Goal: Transaction & Acquisition: Purchase product/service

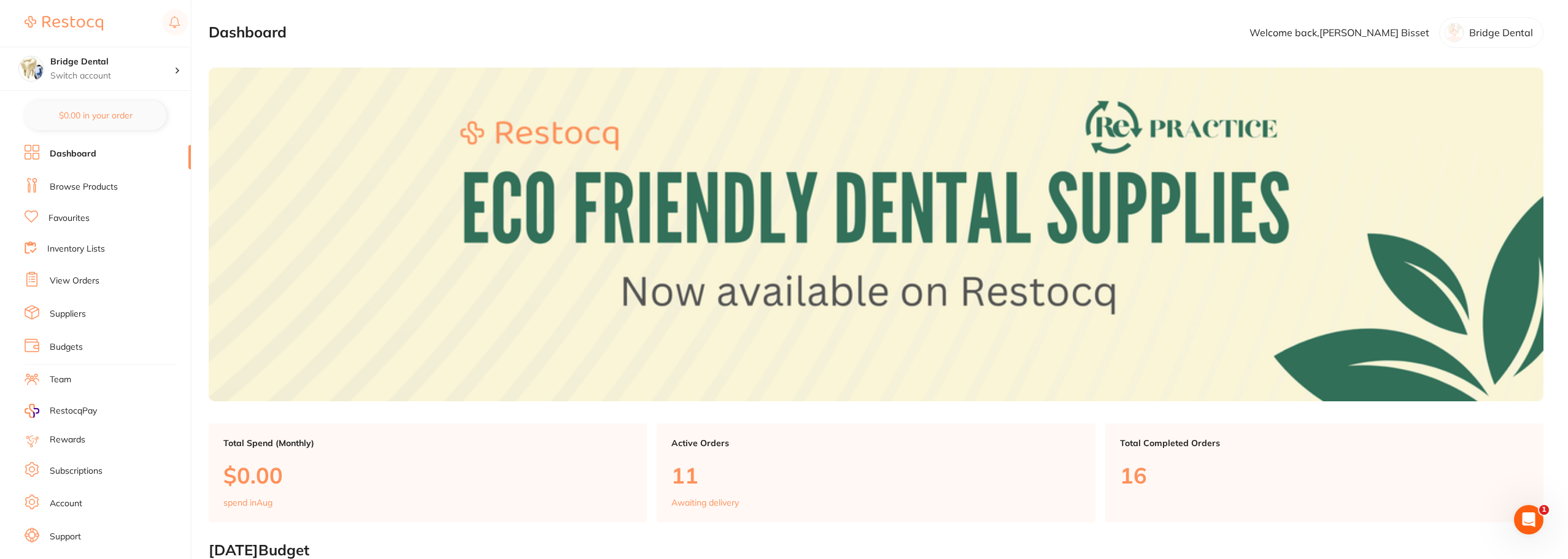
click at [84, 185] on link "Browse Products" at bounding box center [83, 187] width 68 height 12
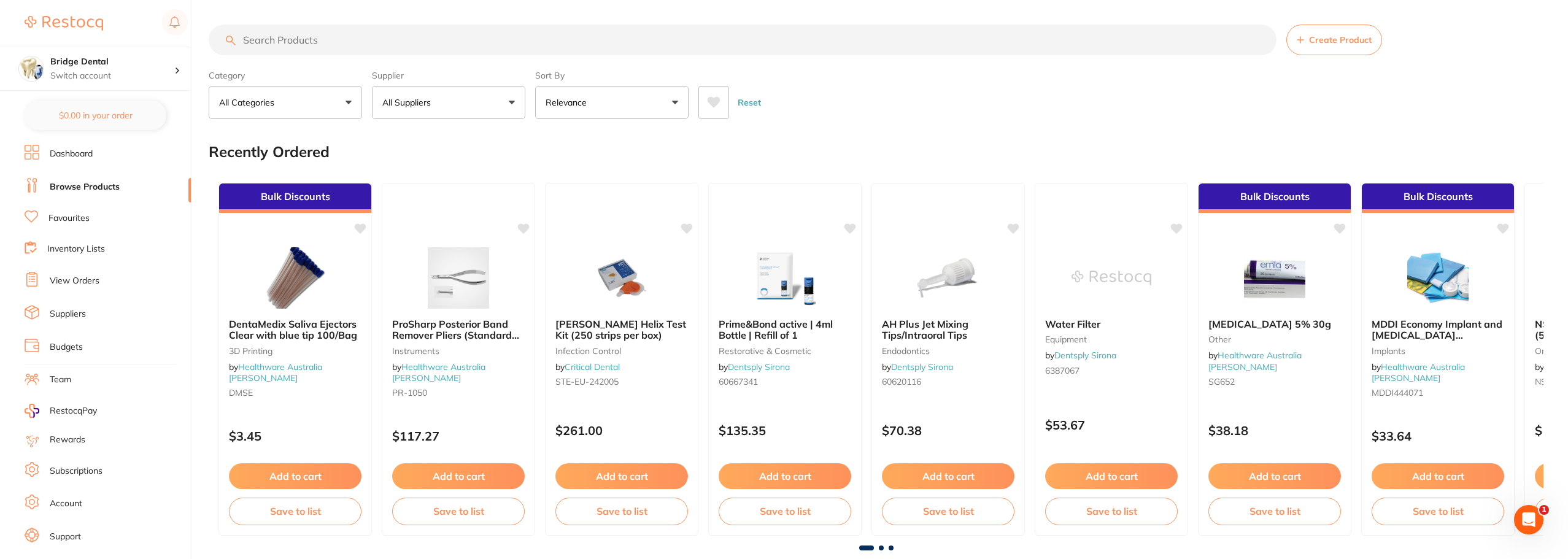
click at [323, 47] on input "search" at bounding box center [742, 39] width 1068 height 31
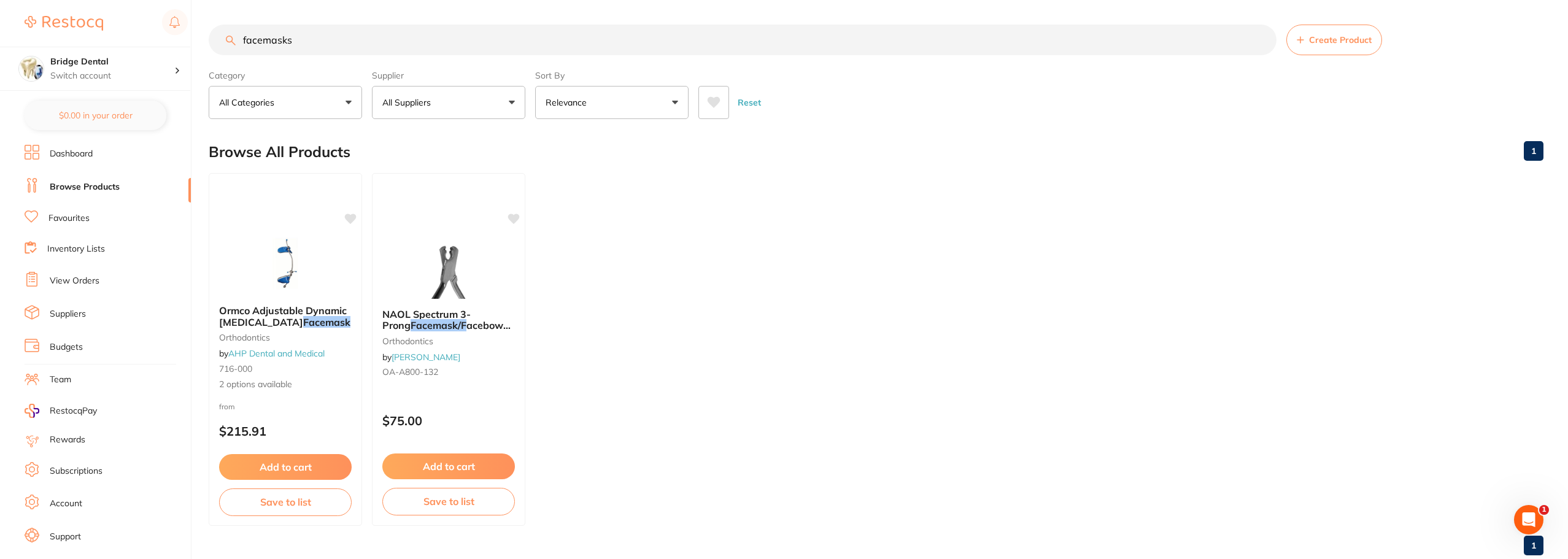
click at [263, 40] on input "facemasks" at bounding box center [742, 39] width 1068 height 31
click at [342, 40] on input "face masks" at bounding box center [742, 39] width 1068 height 31
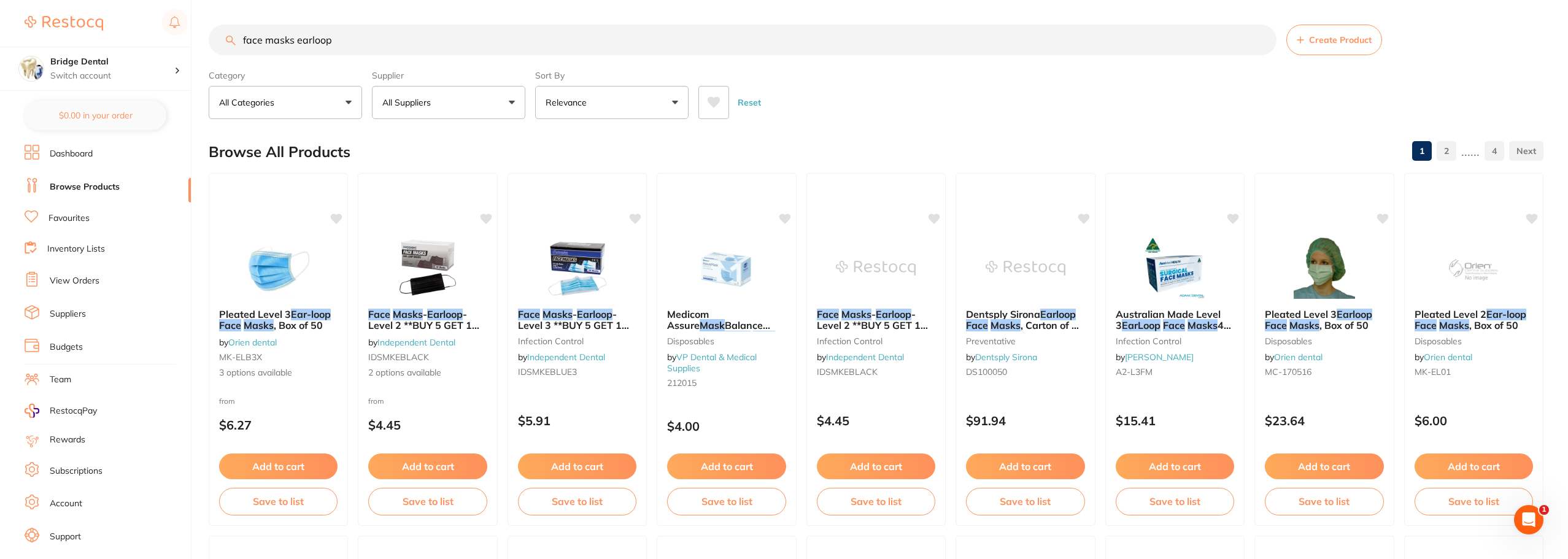
type input "face masks earloop"
click at [985, 360] on link "Dentsply Sirona" at bounding box center [1006, 357] width 62 height 11
